Goal: Obtain resource: Obtain resource

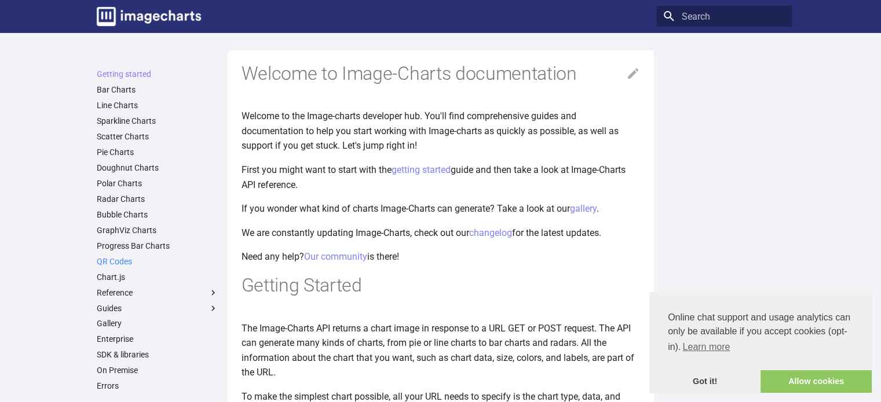
click at [114, 259] on link "QR Codes" at bounding box center [158, 261] width 122 height 10
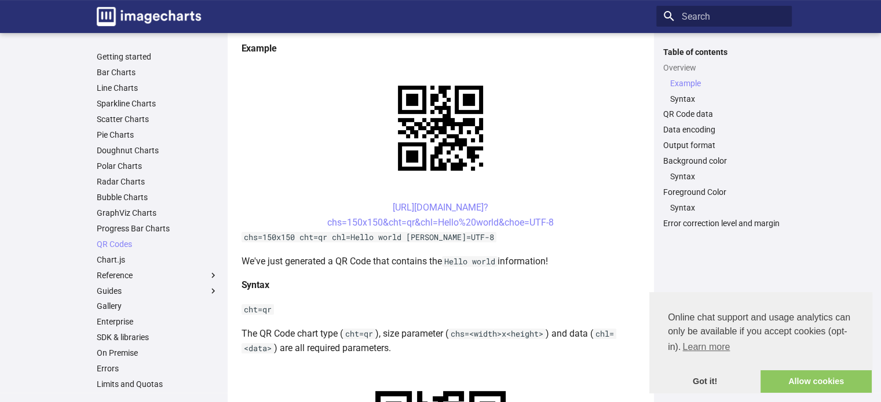
scroll to position [239, 0]
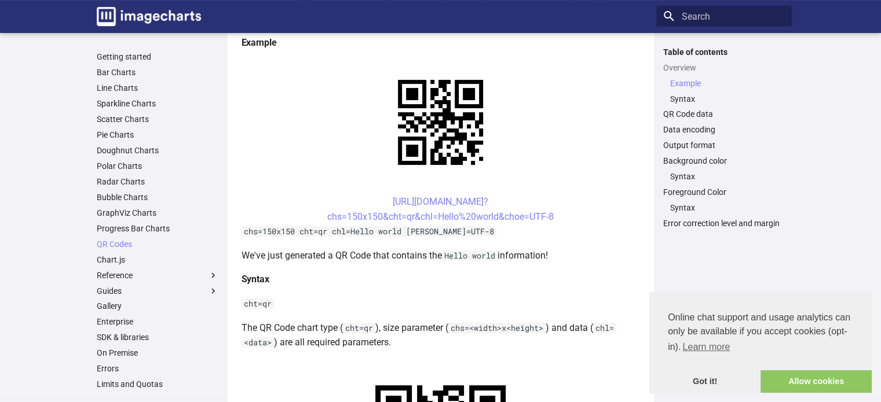
drag, startPoint x: 558, startPoint y: 215, endPoint x: 370, endPoint y: 206, distance: 188.4
click at [370, 206] on center "[URL][DOMAIN_NAME]? chs=150x150&cht=qr&chl=Hello%20world&choe=UTF-8" at bounding box center [440, 210] width 398 height 30
copy link "[URL][DOMAIN_NAME]? chs=150x150&cht=qr&chl=Hello%20world&choe=UTF-8"
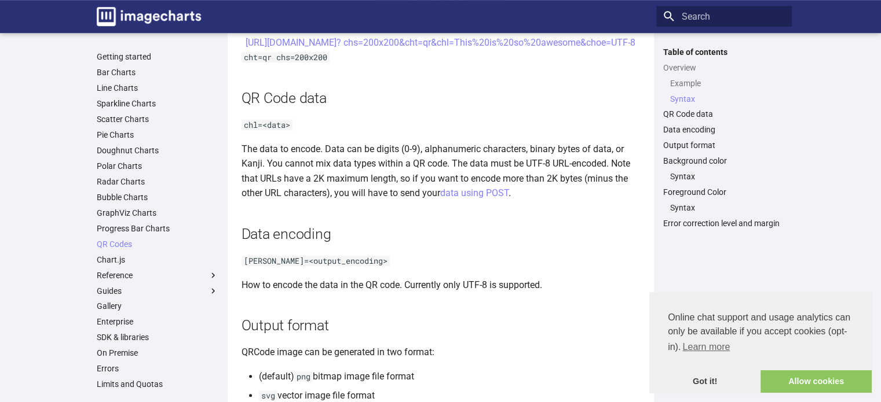
scroll to position [734, 0]
